Goal: Task Accomplishment & Management: Complete application form

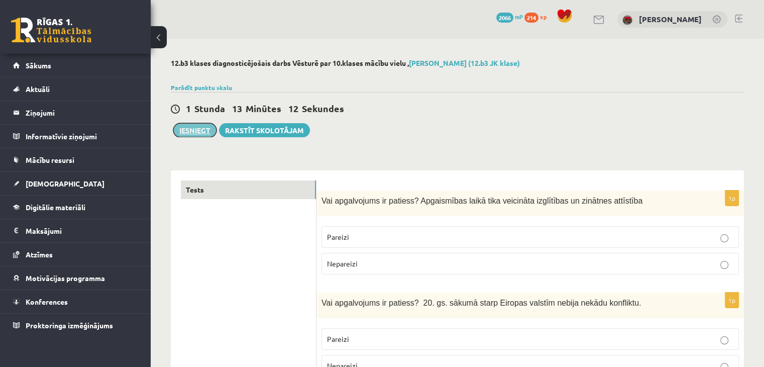
click at [200, 129] on button "Iesniegt" at bounding box center [194, 130] width 43 height 14
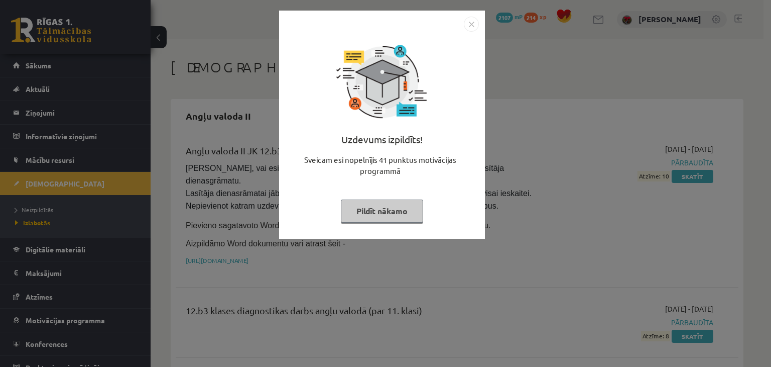
click at [370, 215] on button "Pildīt nākamo" at bounding box center [382, 210] width 82 height 23
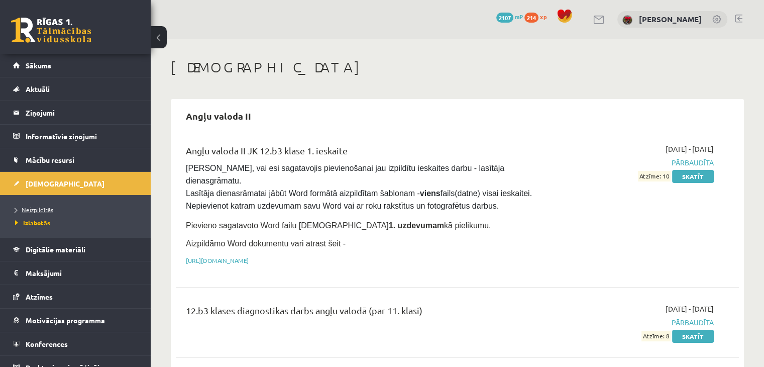
click at [44, 208] on span "Neizpildītās" at bounding box center [34, 209] width 38 height 8
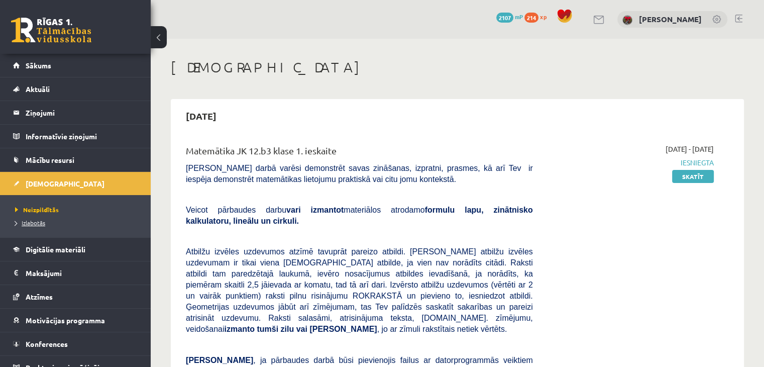
click at [36, 226] on link "Izlabotās" at bounding box center [78, 222] width 126 height 9
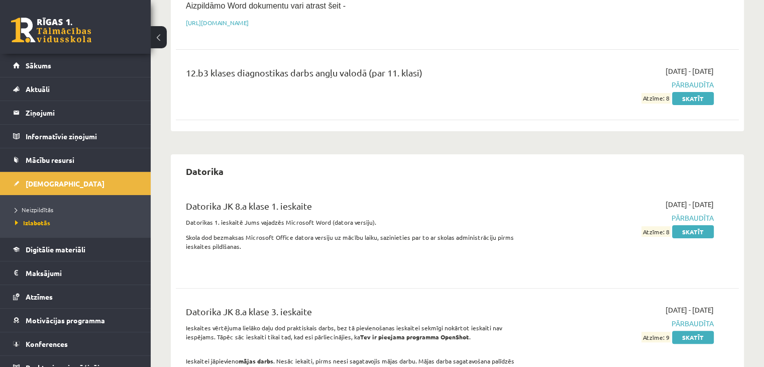
scroll to position [100, 0]
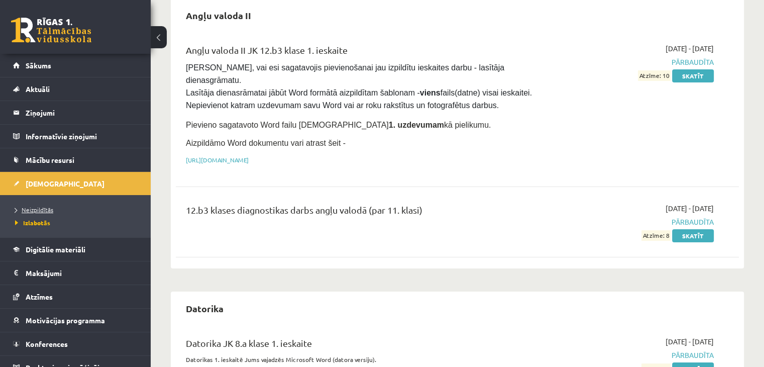
click at [31, 206] on span "Neizpildītās" at bounding box center [34, 209] width 38 height 8
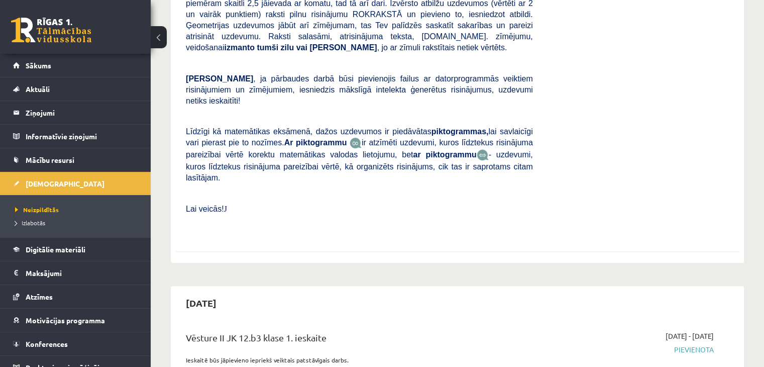
scroll to position [452, 0]
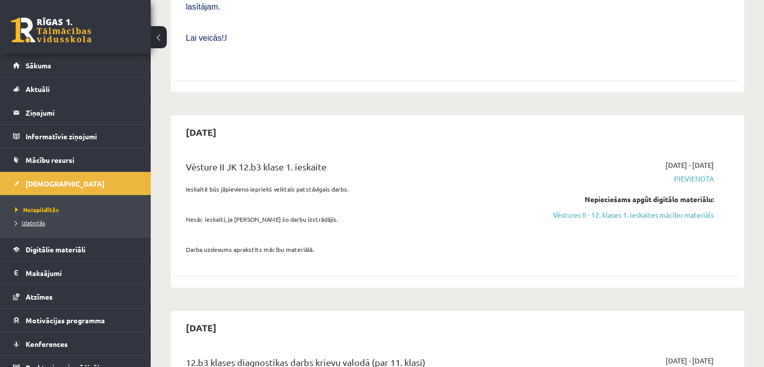
click at [40, 223] on span "Izlabotās" at bounding box center [30, 222] width 30 height 8
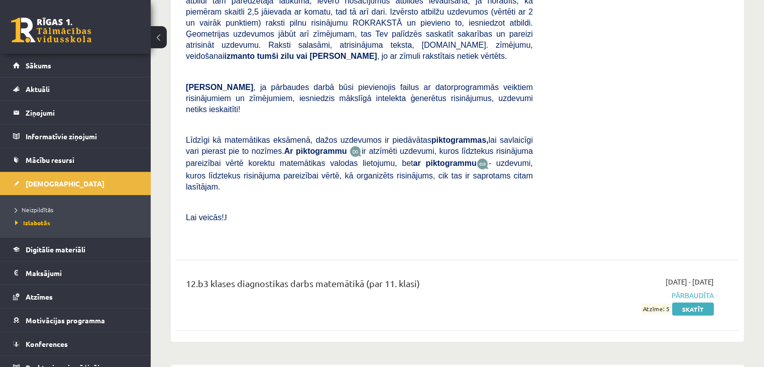
scroll to position [2975, 0]
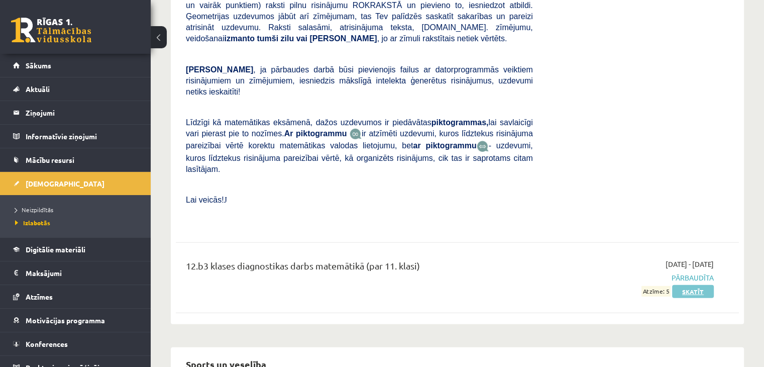
click at [704, 285] on link "Skatīt" at bounding box center [693, 291] width 42 height 13
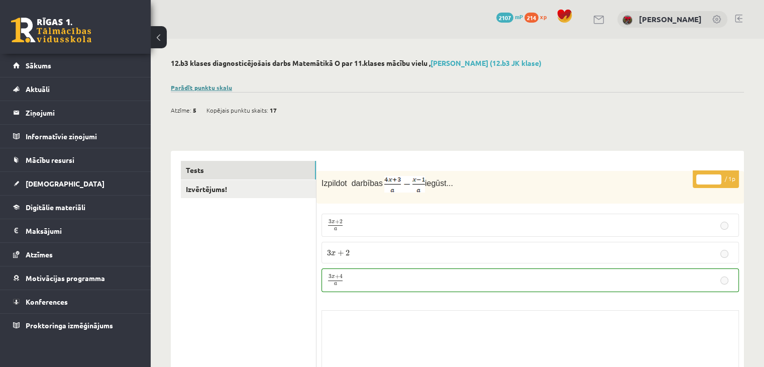
click at [207, 85] on link "Parādīt punktu skalu" at bounding box center [201, 87] width 61 height 8
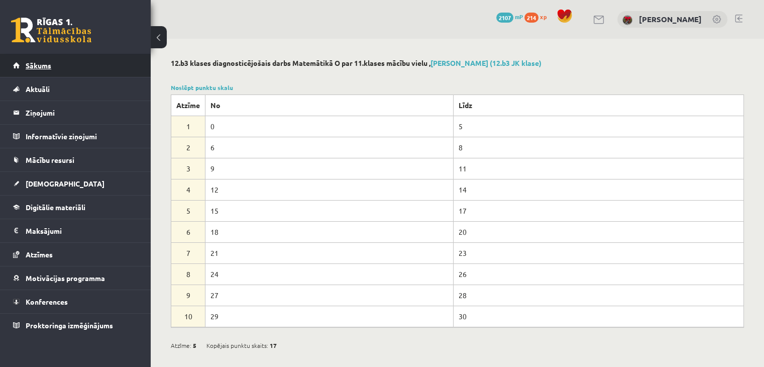
click at [54, 67] on link "Sākums" at bounding box center [75, 65] width 125 height 23
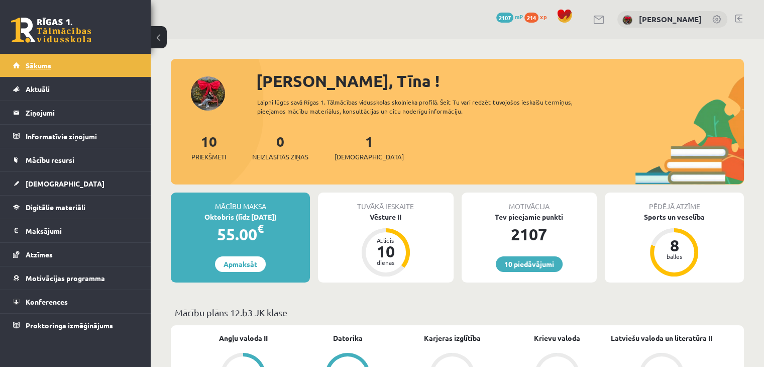
click at [33, 66] on span "Sākums" at bounding box center [39, 65] width 26 height 9
